Goal: Find specific page/section: Find specific page/section

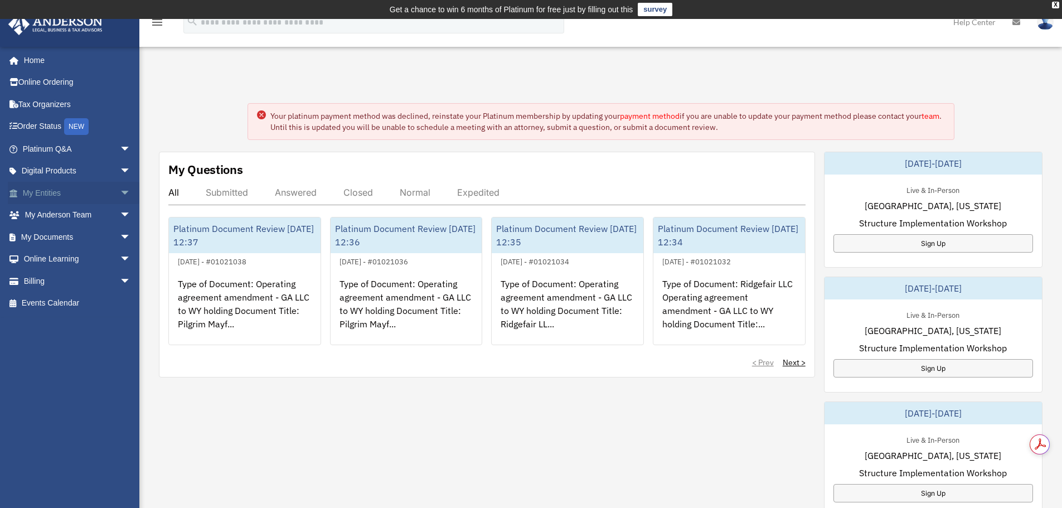
click at [45, 190] on link "My Entities arrow_drop_down" at bounding box center [78, 193] width 140 height 22
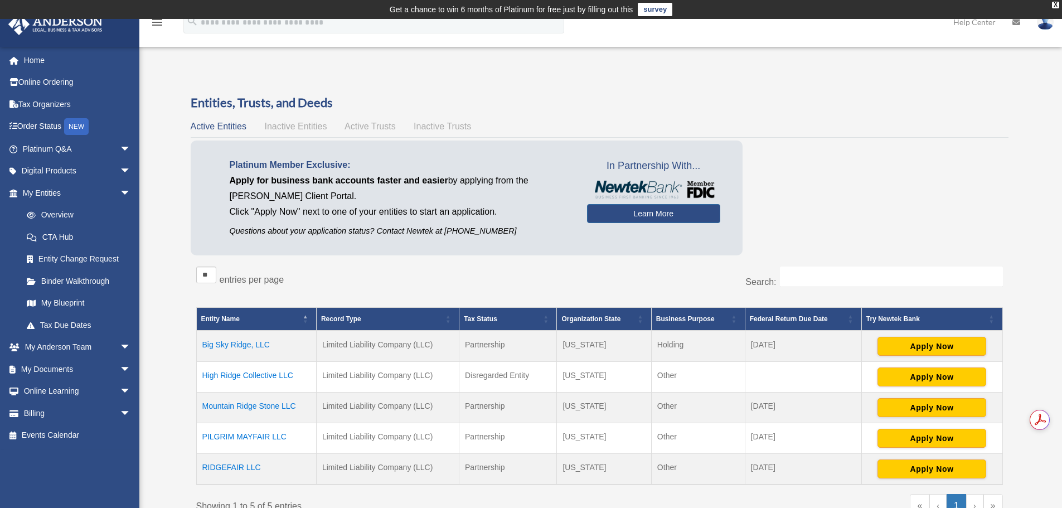
click at [250, 375] on td "High Ridge Collective LLC" at bounding box center [256, 377] width 120 height 31
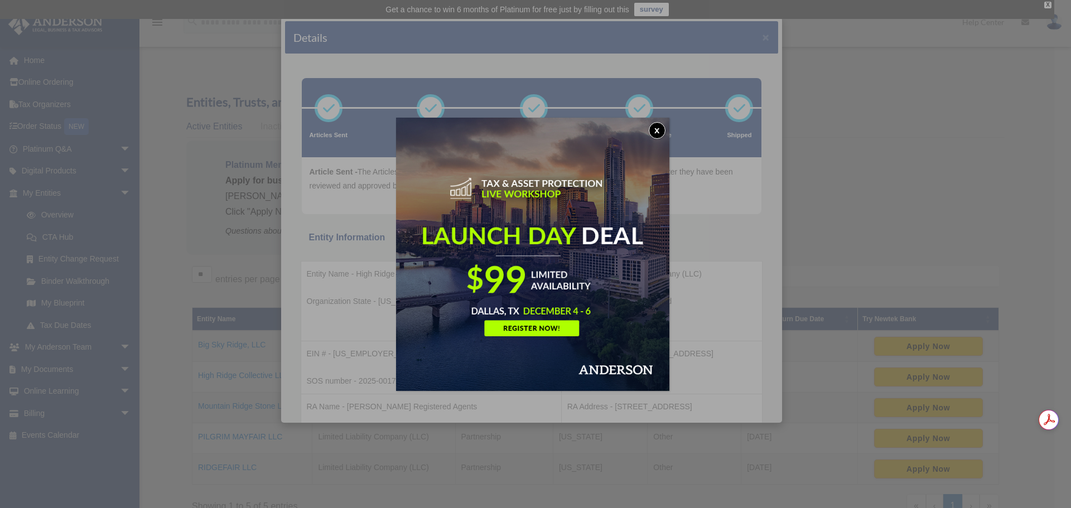
click at [662, 132] on button "x" at bounding box center [656, 130] width 17 height 17
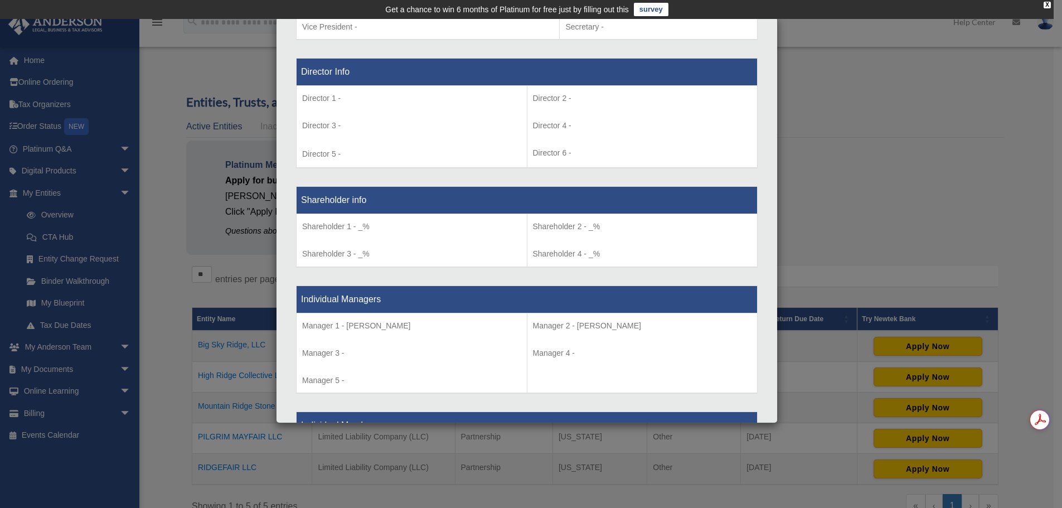
scroll to position [260, 0]
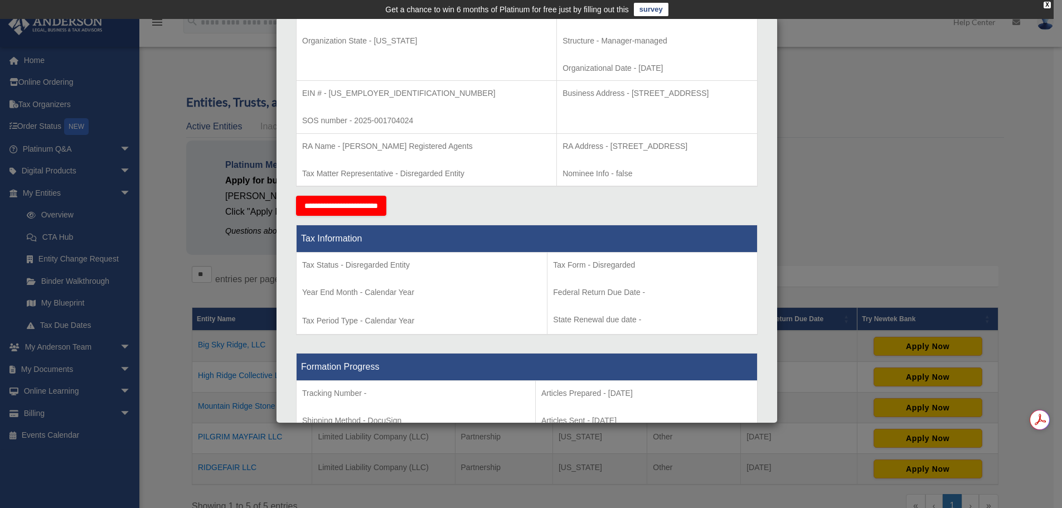
click at [941, 82] on div "Details × Articles Sent Organizational Date" at bounding box center [531, 254] width 1062 height 508
